Goal: Information Seeking & Learning: Learn about a topic

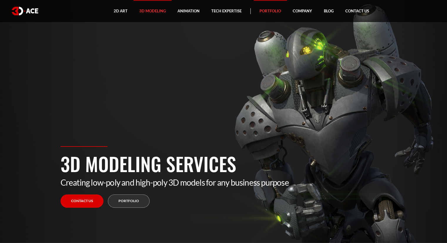
click at [267, 15] on link "Portfolio" at bounding box center [269, 11] width 33 height 22
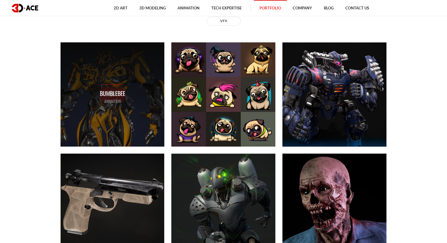
scroll to position [294, 0]
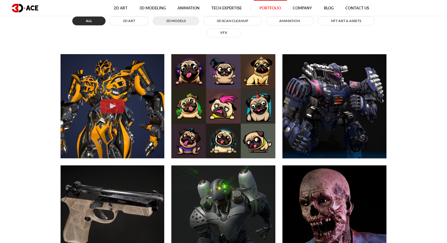
click at [177, 22] on button "3D MODELS" at bounding box center [175, 20] width 47 height 9
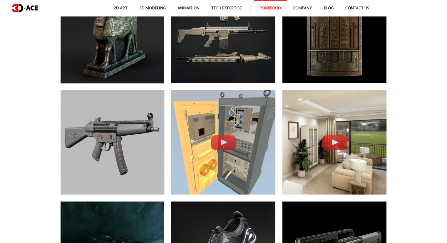
scroll to position [705, 0]
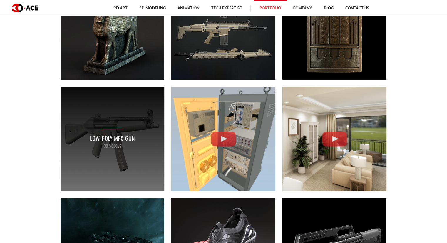
click at [105, 121] on div "Low-poly MP5 gun 3D MODELS" at bounding box center [113, 139] width 104 height 104
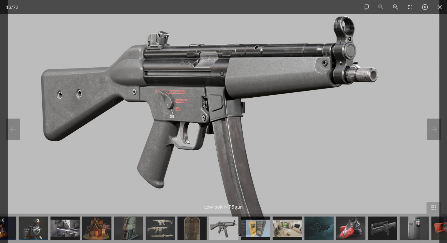
click at [442, 123] on div at bounding box center [223, 121] width 447 height 243
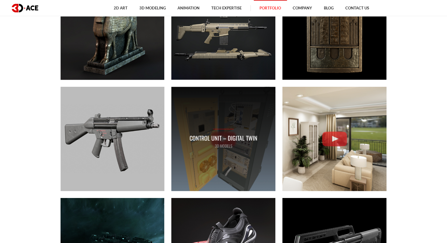
click at [208, 142] on p "3D MODELS" at bounding box center [223, 145] width 68 height 6
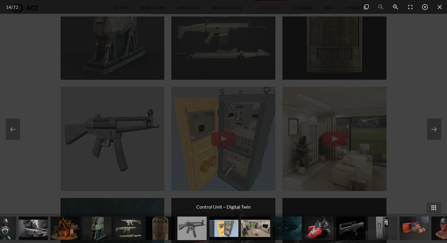
click at [390, 54] on div at bounding box center [223, 121] width 447 height 243
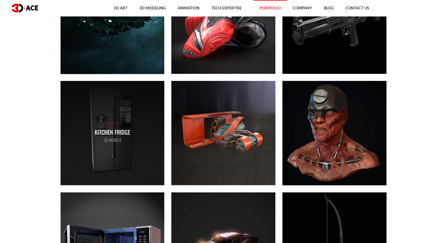
scroll to position [940, 0]
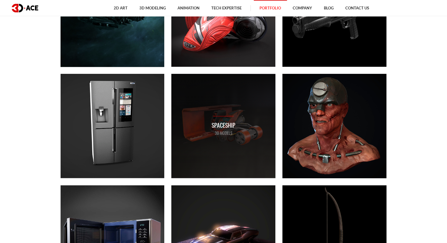
click at [216, 149] on div "Spaceship 3D MODELS" at bounding box center [223, 126] width 104 height 104
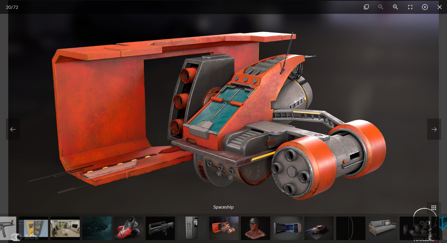
scroll to position [1116, 0]
click at [436, 125] on button at bounding box center [434, 128] width 14 height 21
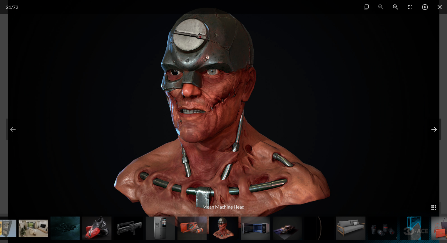
click at [436, 125] on button at bounding box center [434, 128] width 14 height 21
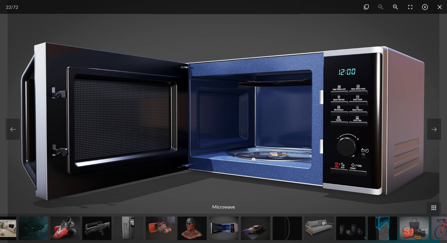
click at [1, 36] on div at bounding box center [223, 121] width 447 height 243
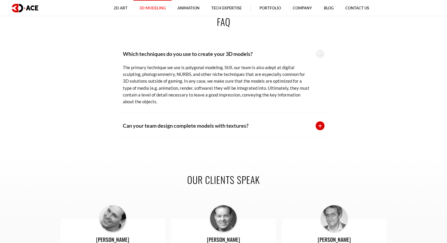
scroll to position [1234, 0]
